Goal: Task Accomplishment & Management: Manage account settings

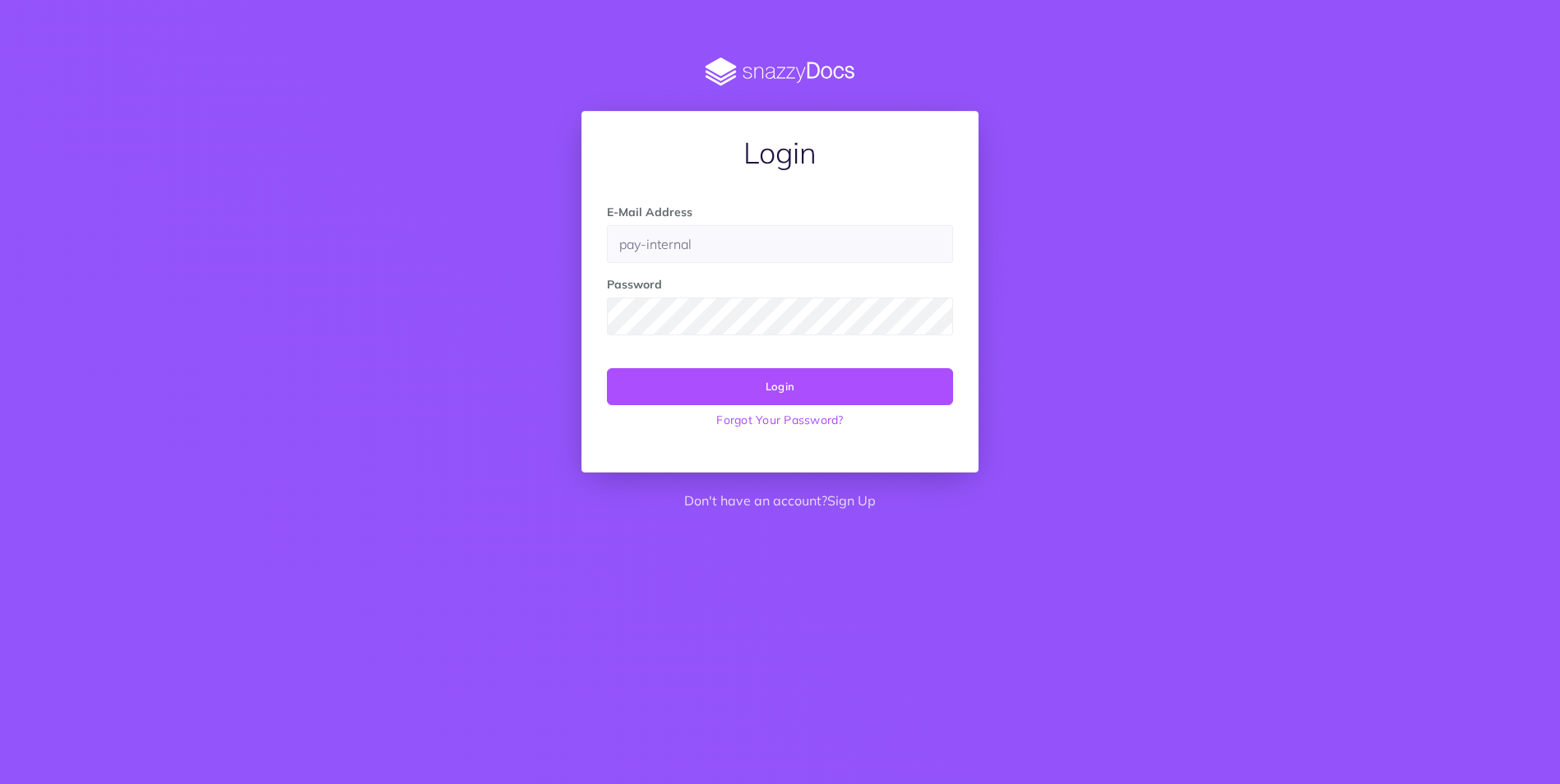
click at [888, 456] on div "E-Mail Address pay-internal Password Login Forgot Your Password?" at bounding box center [780, 325] width 396 height 294
click at [808, 382] on button "Login" at bounding box center [780, 386] width 346 height 36
click at [719, 239] on input "pay-internal" at bounding box center [780, 245] width 346 height 38
drag, startPoint x: 698, startPoint y: 242, endPoint x: 475, endPoint y: 246, distance: 223.0
click at [475, 246] on div "Login E-Mail Address pay-internal Password Login Forgot Your Password? Don't ha…" at bounding box center [780, 288] width 1267 height 463
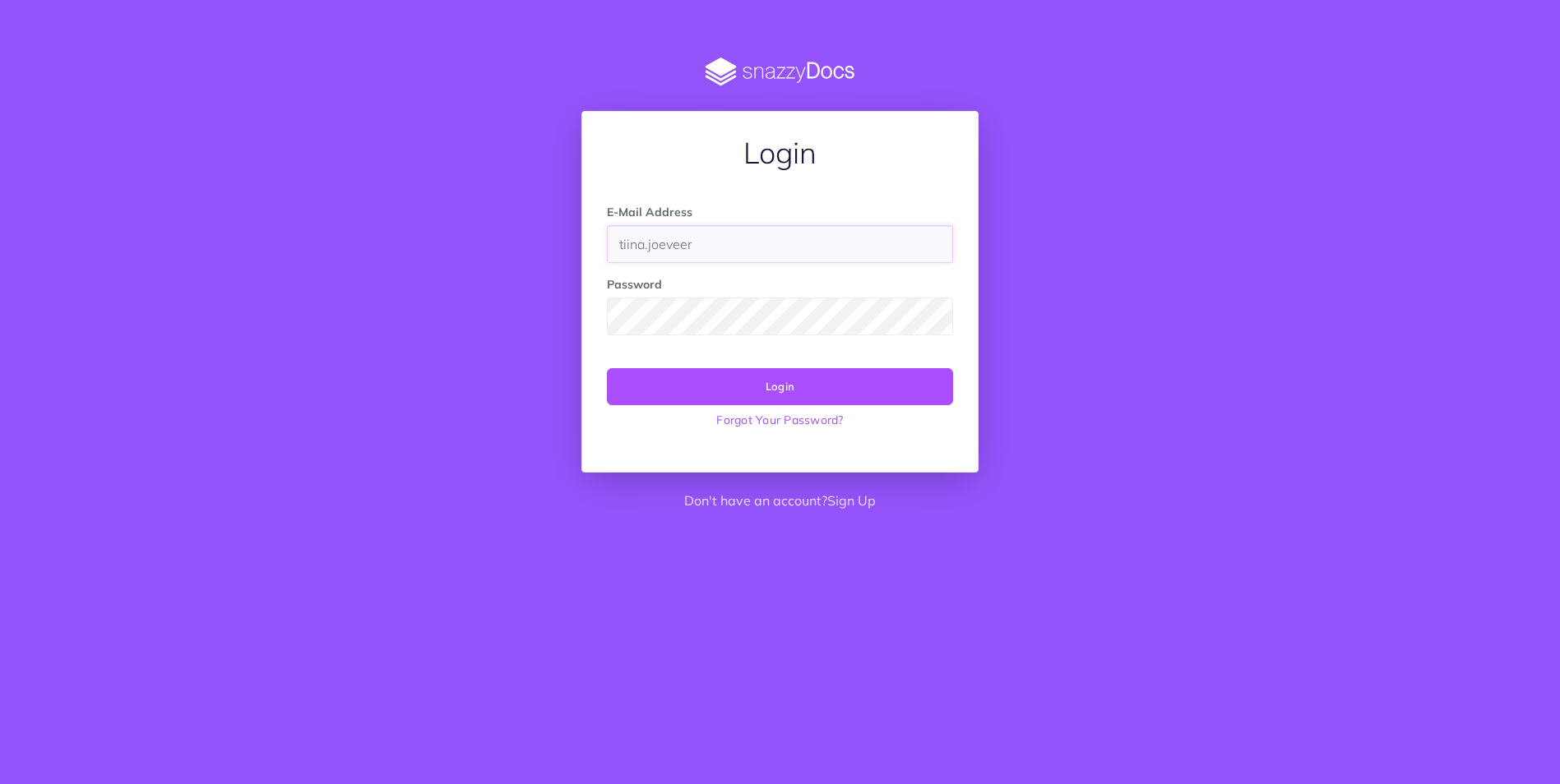
type input "tiina.joeveer@oixio.eu"
click at [0, 57] on div at bounding box center [0, 57] width 0 height 0
click at [790, 381] on button "Login" at bounding box center [780, 386] width 346 height 36
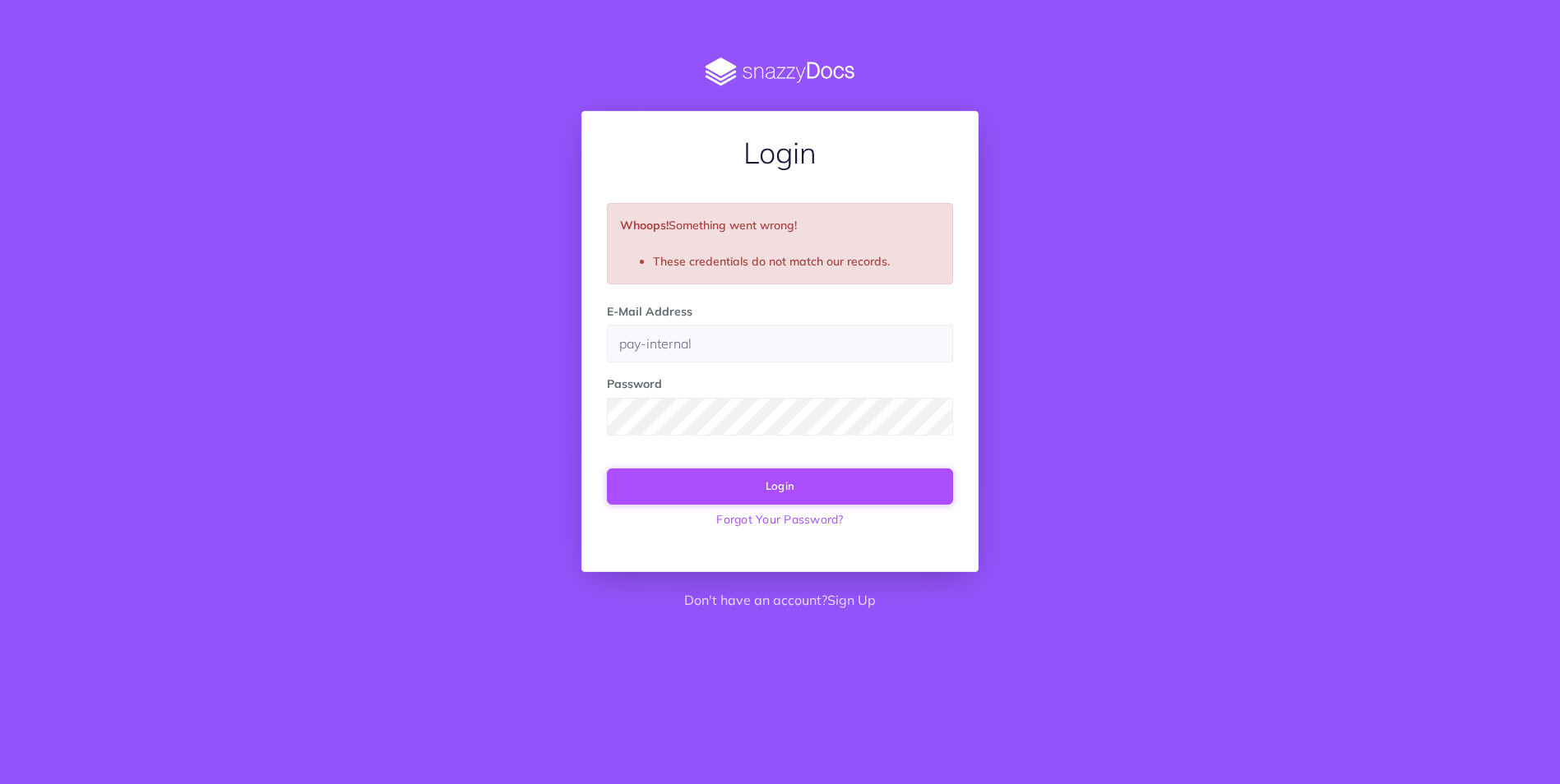
click at [790, 479] on button "Login" at bounding box center [780, 487] width 346 height 36
click at [721, 346] on input "pay-internal" at bounding box center [780, 343] width 346 height 38
drag, startPoint x: 721, startPoint y: 345, endPoint x: 572, endPoint y: 354, distance: 149.3
click at [575, 350] on div "Login Whoops! Something went wrong! These credentials do not match our records.…" at bounding box center [780, 339] width 422 height 563
type input "tiina.joeveer@oixio.io"
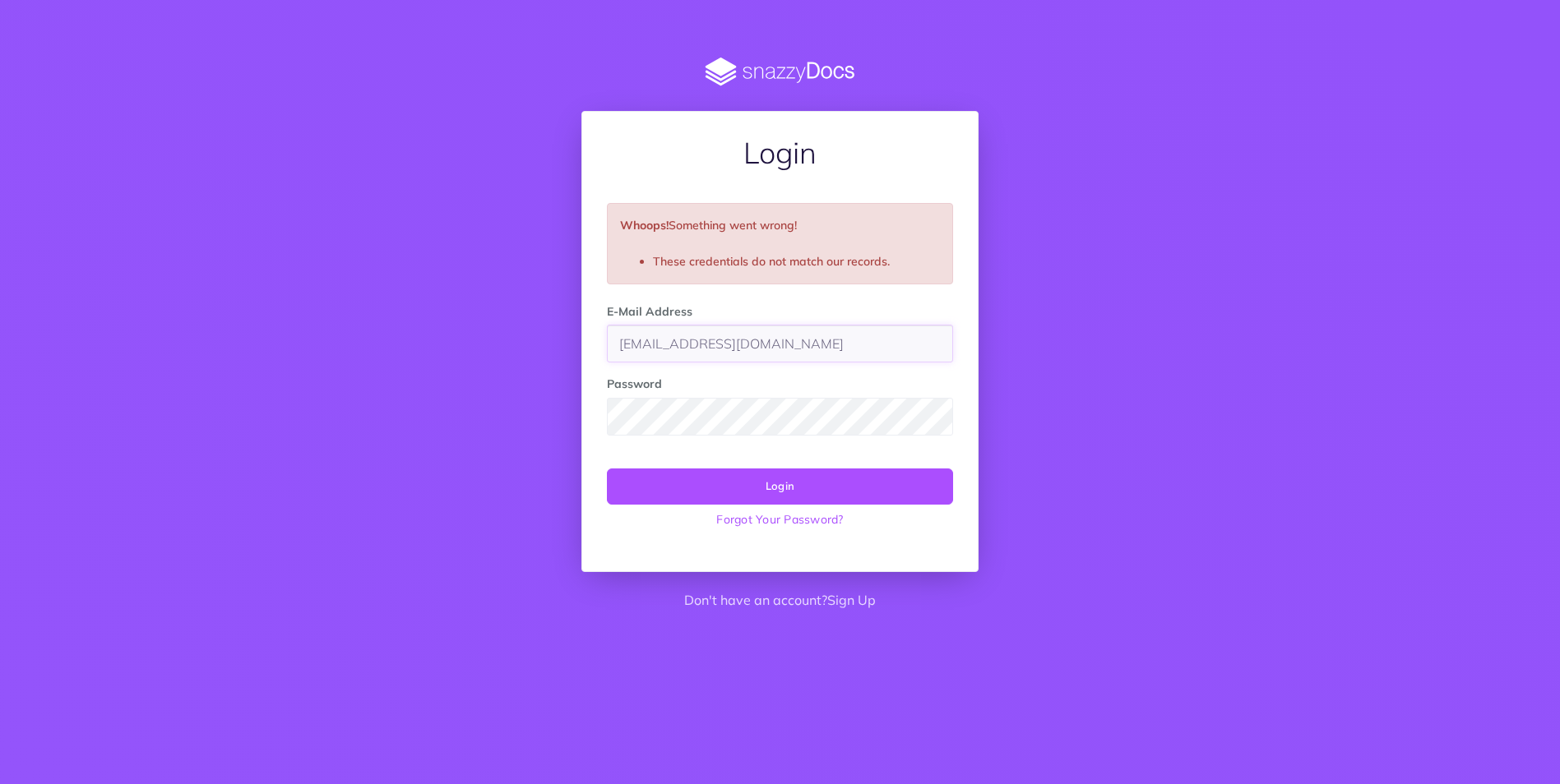
click at [607, 469] on button "Login" at bounding box center [780, 487] width 346 height 36
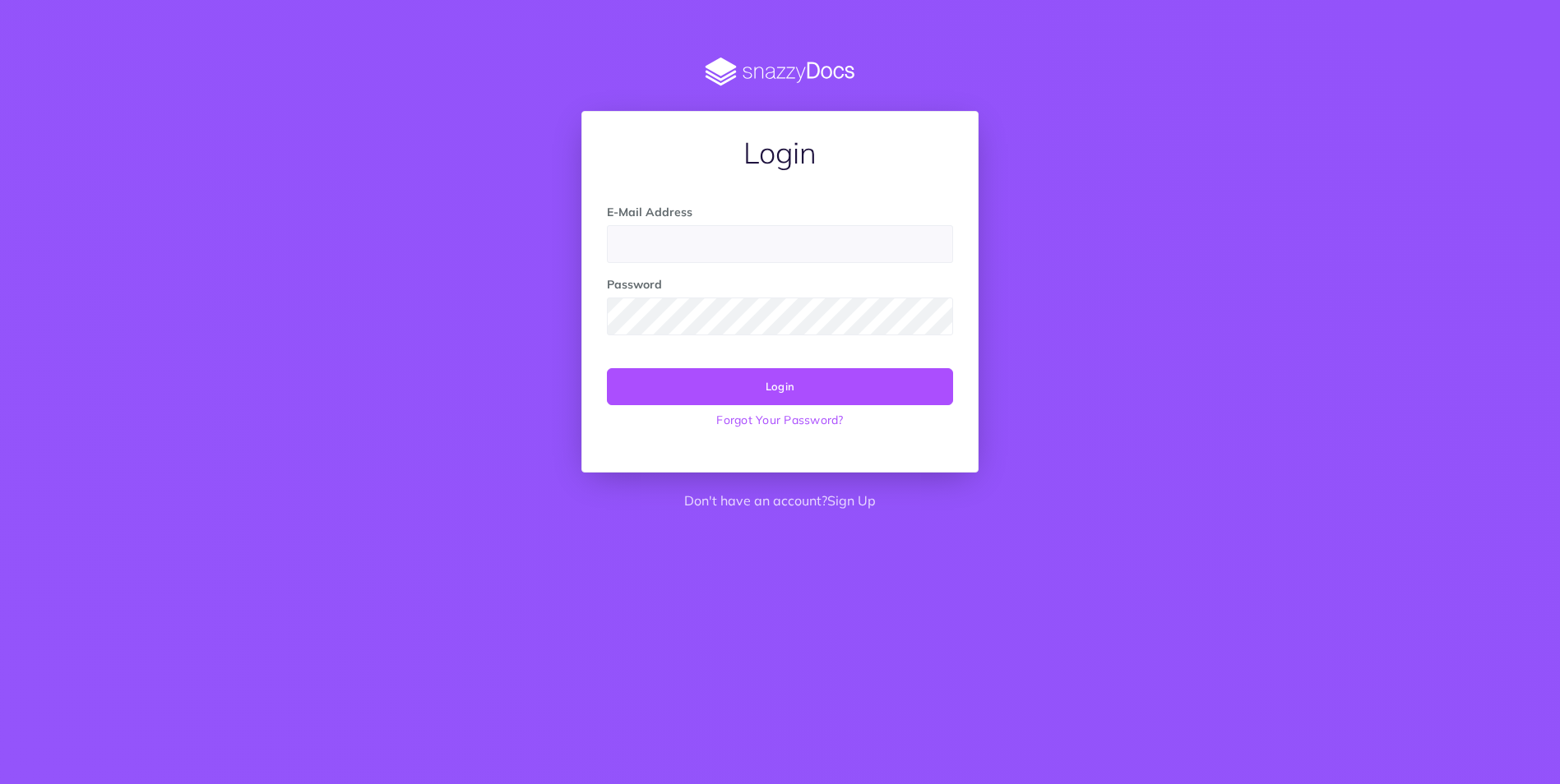
type input "pay-internal"
click at [607, 264] on div at bounding box center [607, 264] width 0 height 0
click at [1021, 336] on div "Login E-Mail Address pay-internal Password Login Forgot Your Password? Don't ha…" at bounding box center [780, 288] width 1267 height 463
click at [814, 387] on button "Login" at bounding box center [780, 386] width 346 height 36
click at [1087, 230] on div "Login E-Mail Address pay-internal Password Login Forgot Your Password? Don't ha…" at bounding box center [780, 288] width 1267 height 463
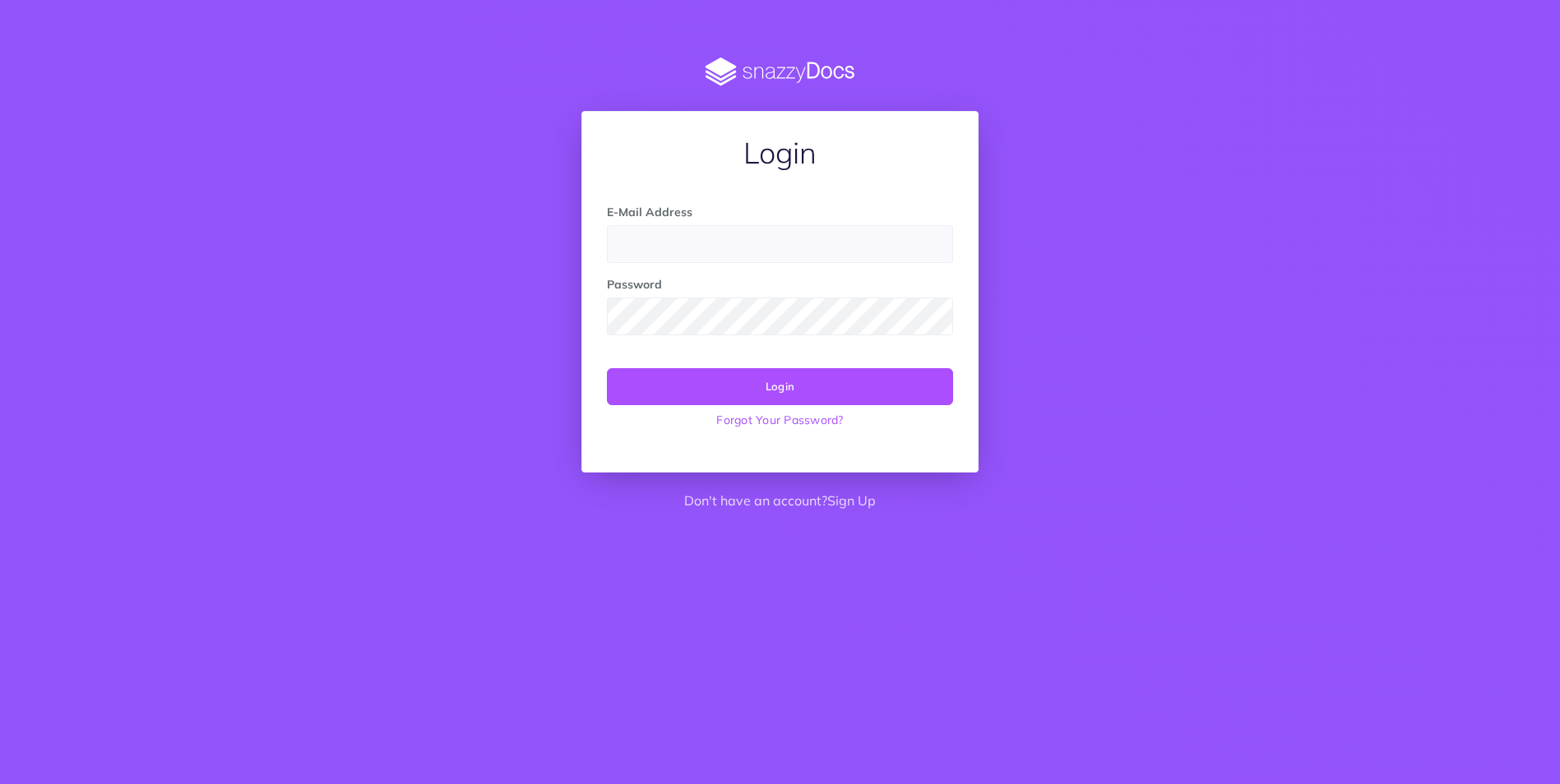
type input "pay-internal"
click at [1034, 188] on div "Login E-Mail Address pay-internal Password Login Forgot Your Password? Don't ha…" at bounding box center [780, 288] width 1267 height 463
